Goal: Task Accomplishment & Management: Manage account settings

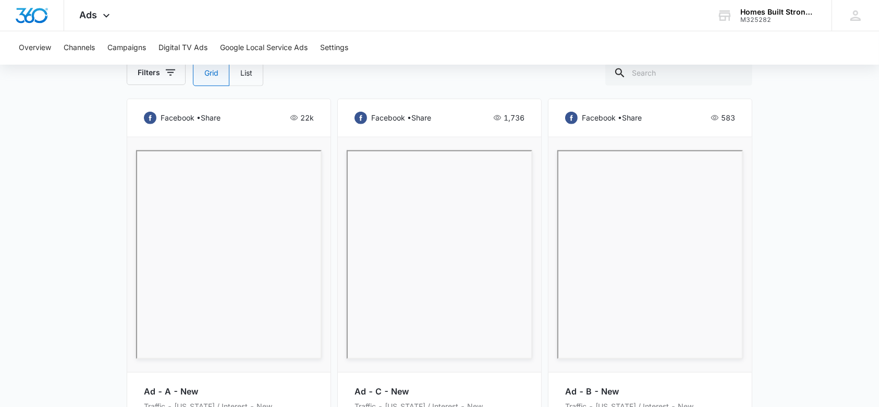
click at [354, 45] on div "Overview Channels Campaigns Digital TV Ads Google Local Service Ads Settings" at bounding box center [440, 47] width 854 height 33
click at [344, 46] on button "Settings" at bounding box center [334, 47] width 28 height 33
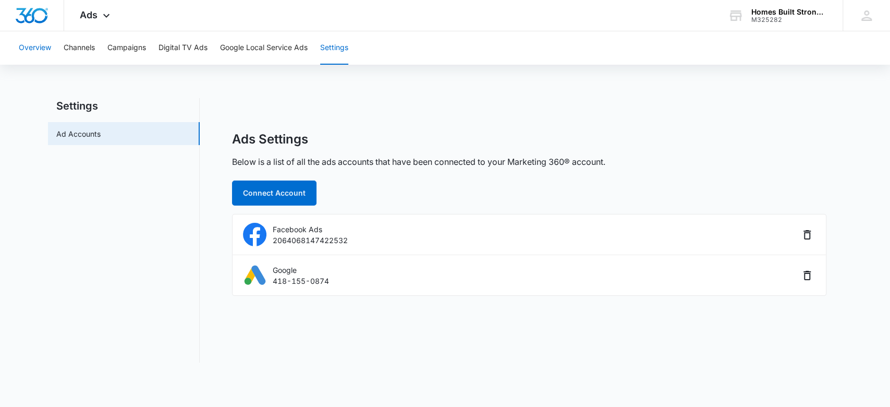
click at [39, 48] on button "Overview" at bounding box center [35, 47] width 32 height 33
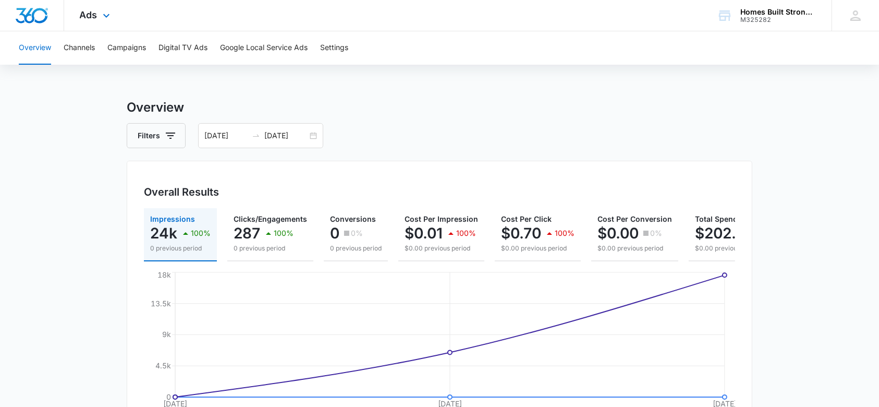
click at [16, 14] on img "Dashboard" at bounding box center [31, 16] width 33 height 16
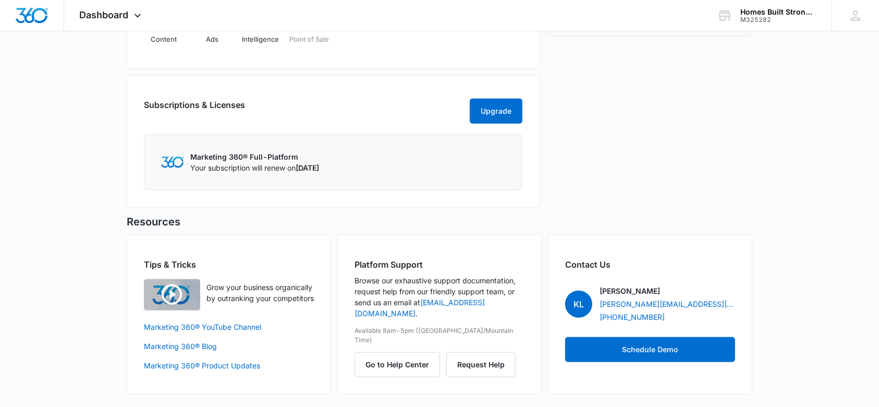
scroll to position [772, 0]
click at [454, 352] on button "Request Help" at bounding box center [480, 364] width 69 height 25
click at [858, 12] on icon at bounding box center [855, 15] width 10 height 10
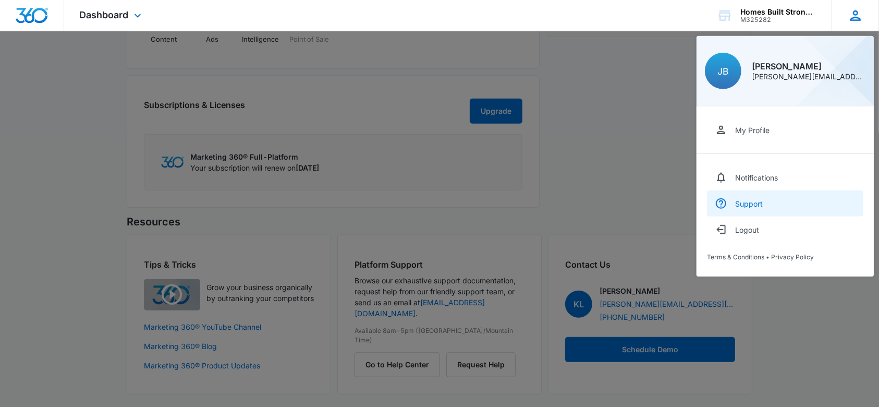
click at [745, 200] on div "Support" at bounding box center [749, 203] width 28 height 9
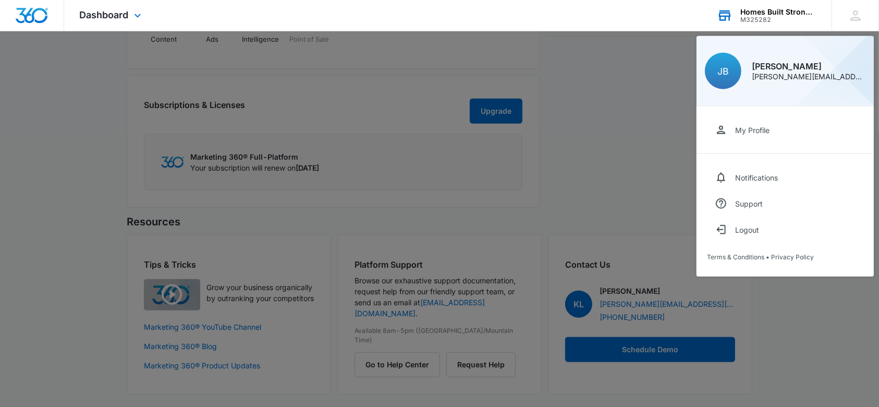
click at [771, 17] on div "M325282" at bounding box center [778, 19] width 76 height 7
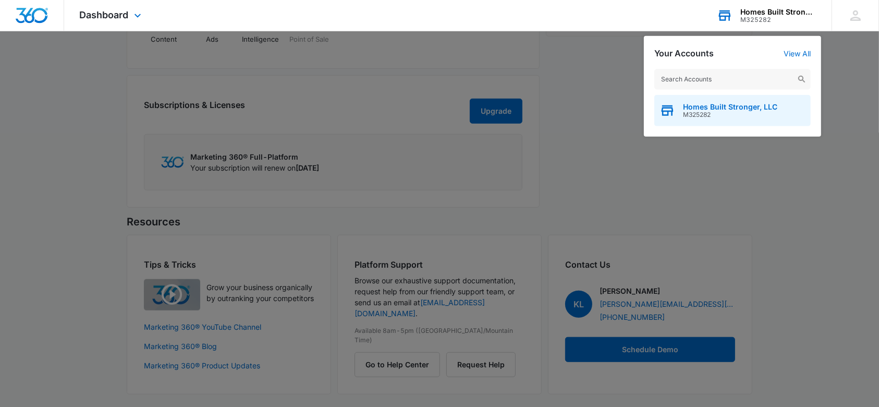
click at [738, 112] on span "M325282" at bounding box center [730, 114] width 94 height 7
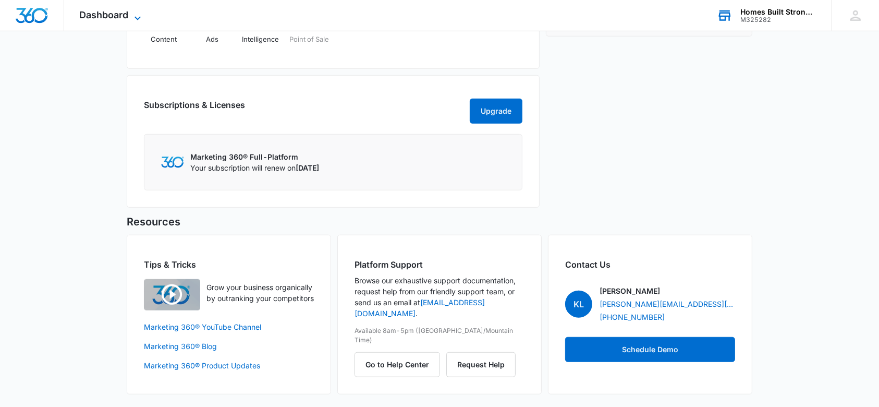
click at [93, 16] on span "Dashboard" at bounding box center [104, 14] width 49 height 11
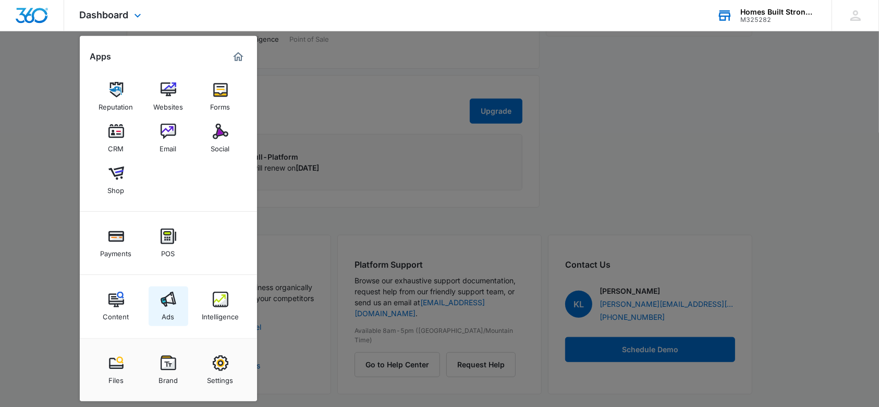
click at [172, 296] on img at bounding box center [169, 299] width 16 height 16
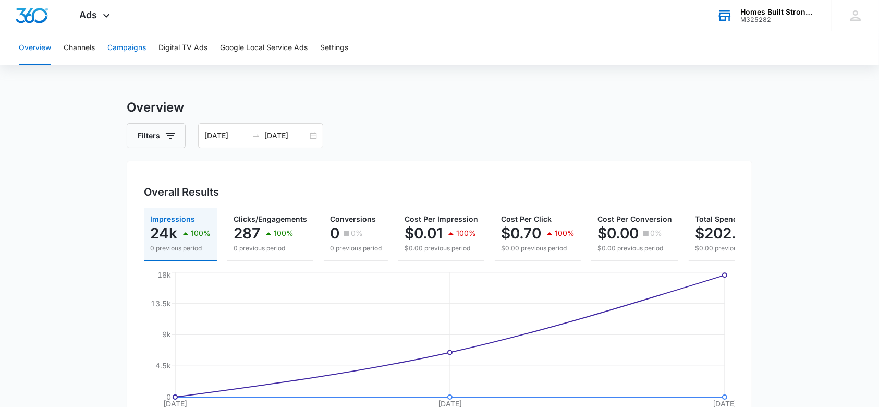
click at [121, 47] on button "Campaigns" at bounding box center [126, 47] width 39 height 33
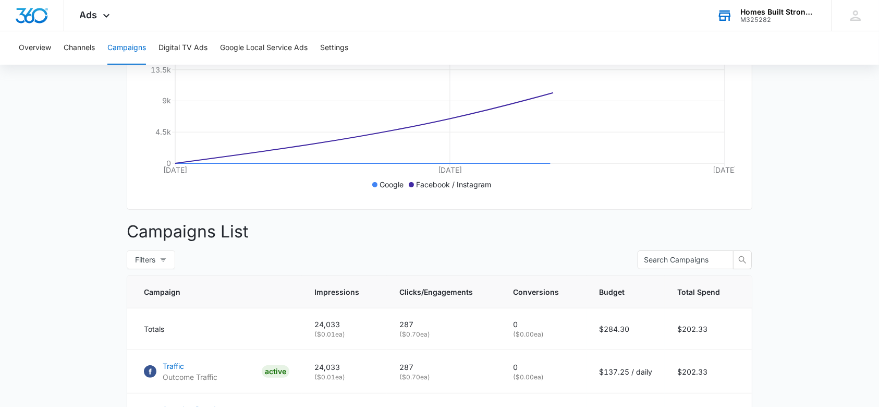
scroll to position [389, 0]
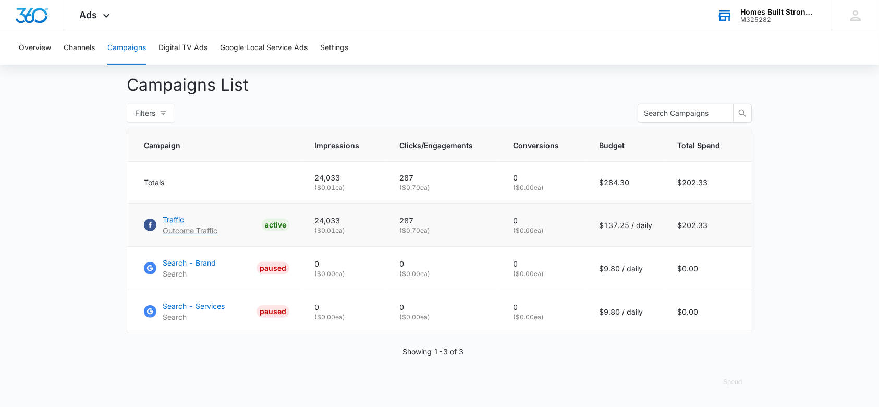
click at [180, 217] on p "Traffic" at bounding box center [190, 219] width 55 height 11
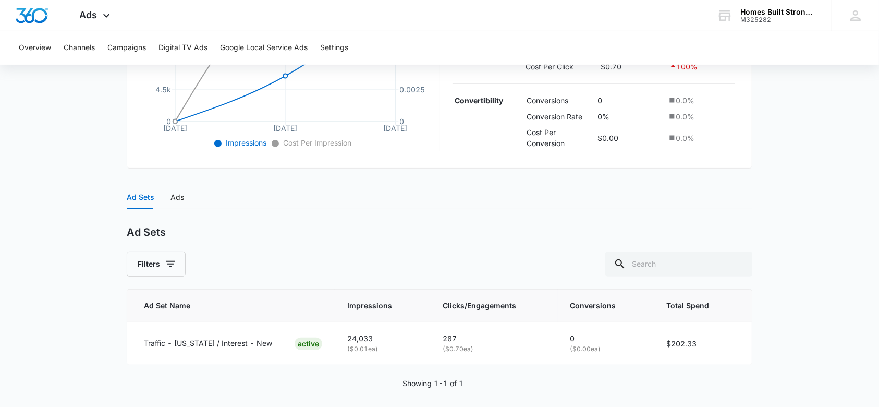
scroll to position [315, 0]
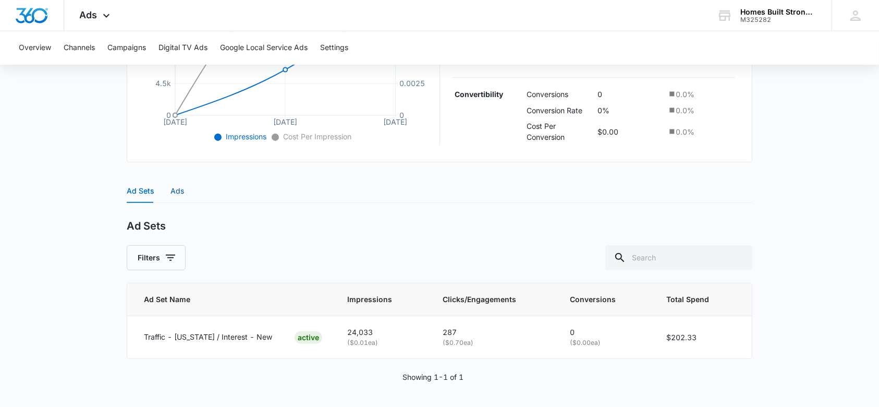
click at [177, 192] on div "Ads" at bounding box center [177, 190] width 14 height 11
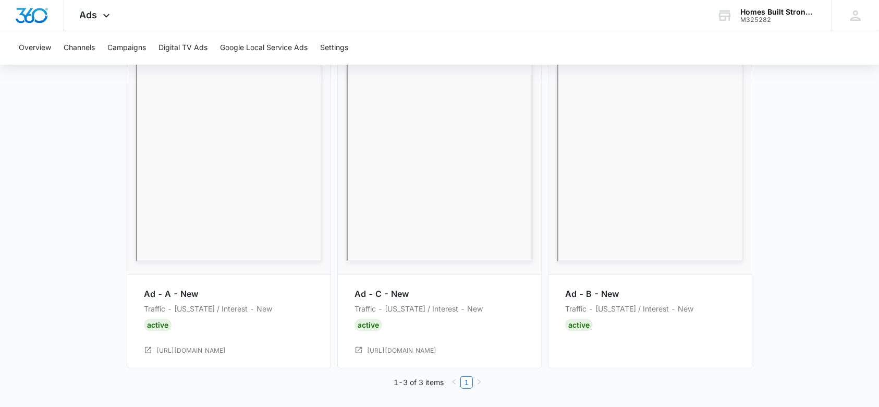
scroll to position [619, 0]
click at [146, 348] on icon at bounding box center [148, 349] width 8 height 8
click at [175, 347] on link "[URL][DOMAIN_NAME]" at bounding box center [190, 350] width 69 height 10
